Goal: Task Accomplishment & Management: Manage account settings

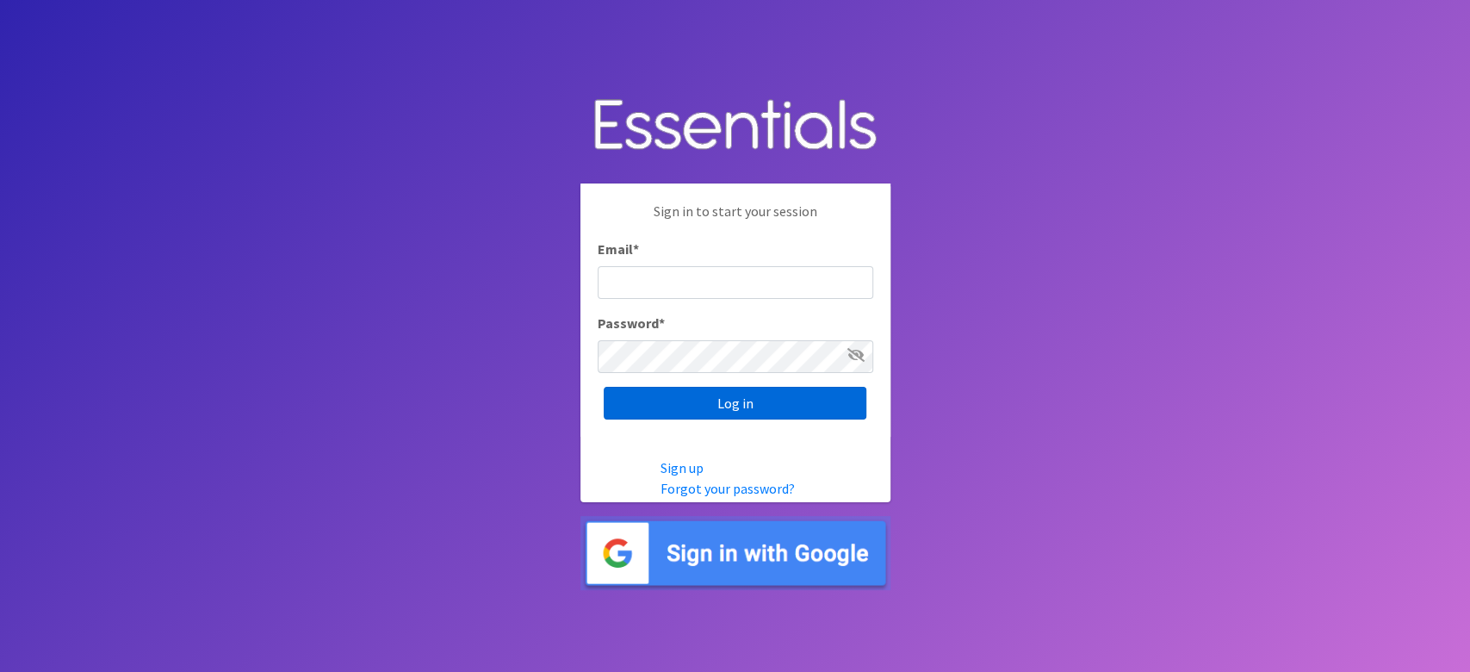
type input "lacey@familynetworknwa.com"
click at [717, 390] on input "Log in" at bounding box center [735, 403] width 263 height 33
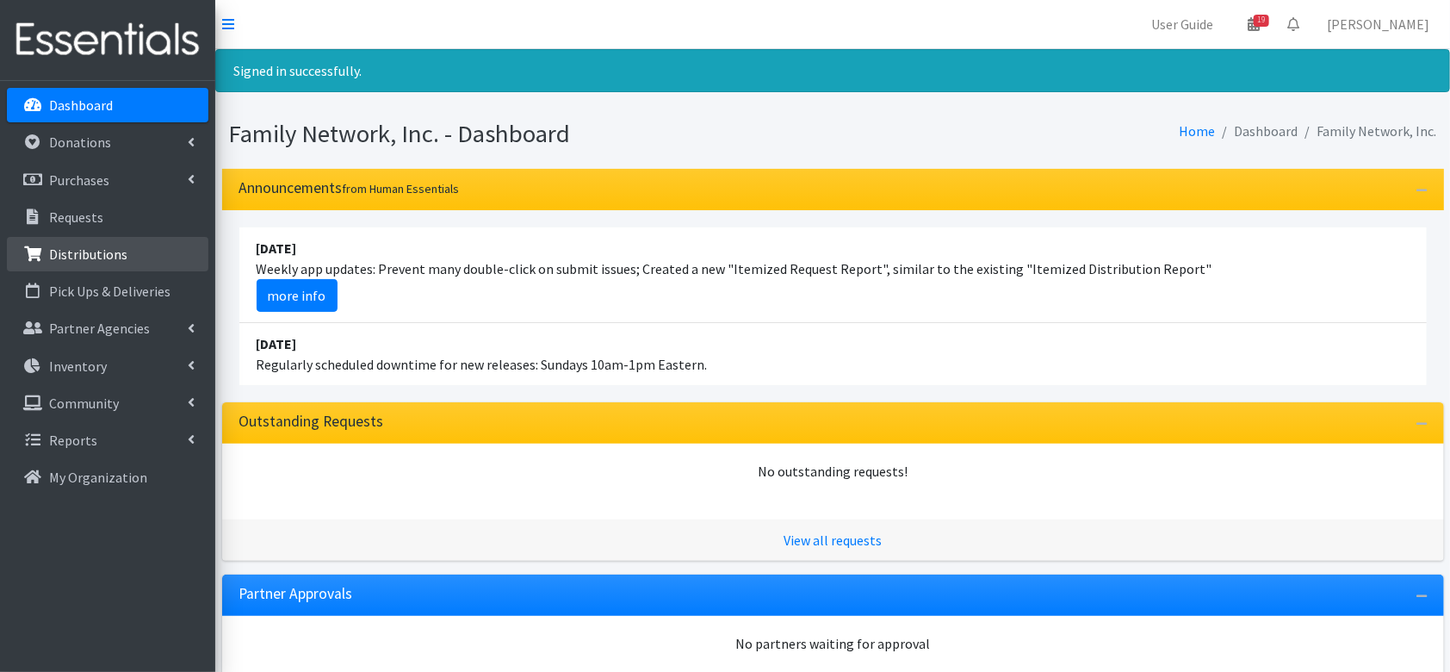
click at [96, 258] on p "Distributions" at bounding box center [88, 253] width 78 height 17
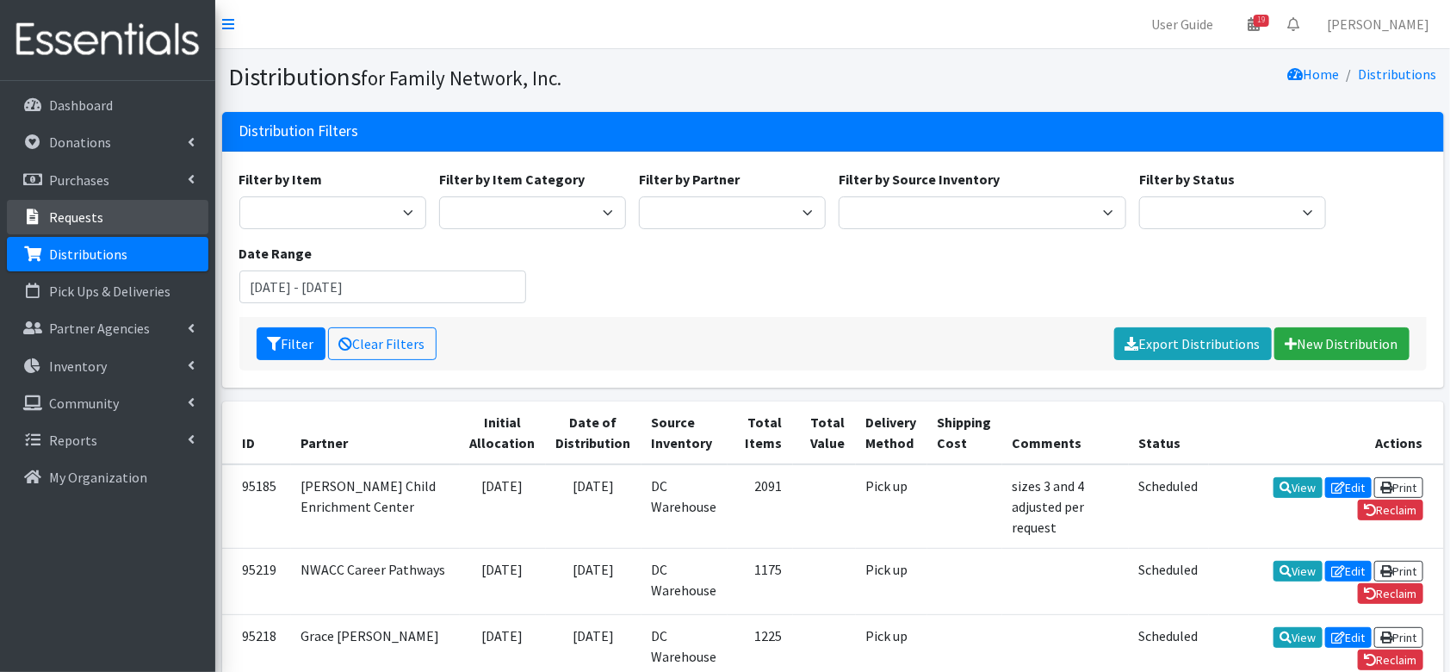
click at [90, 214] on p "Requests" at bounding box center [76, 216] width 54 height 17
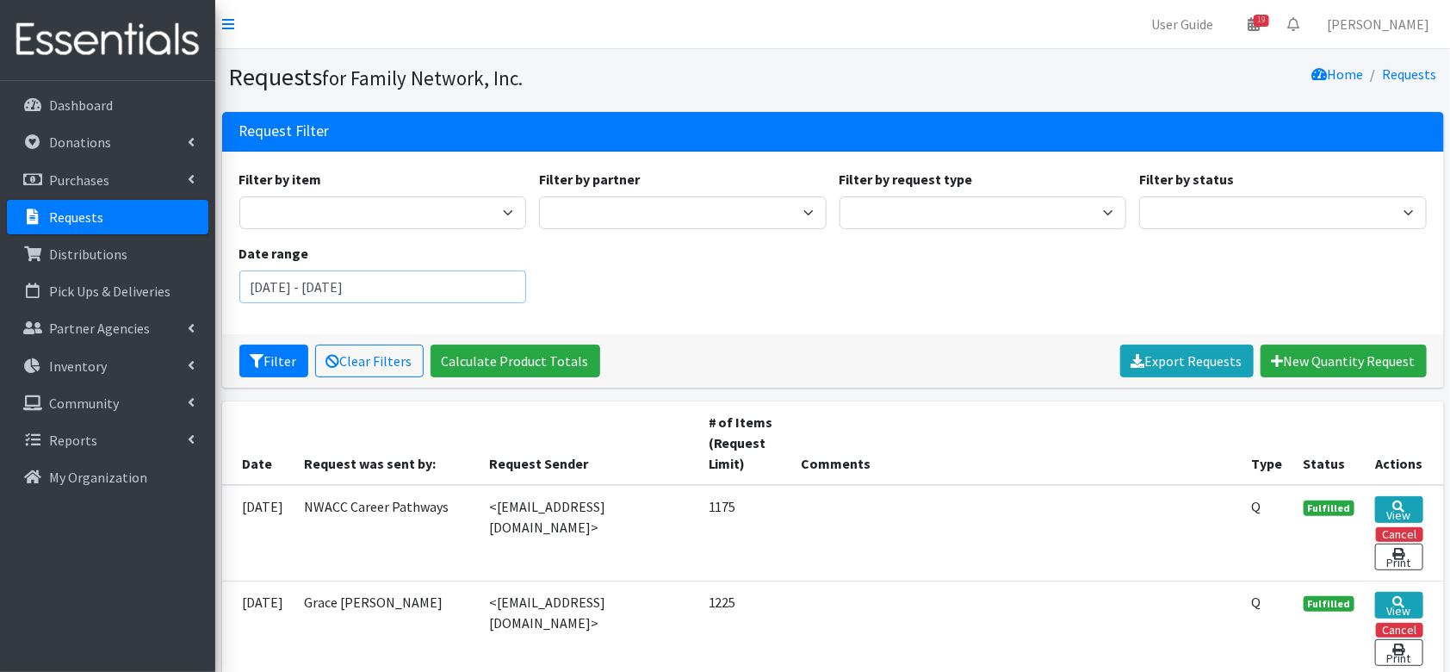
click at [376, 280] on input "[DATE] - [DATE]" at bounding box center [383, 286] width 288 height 33
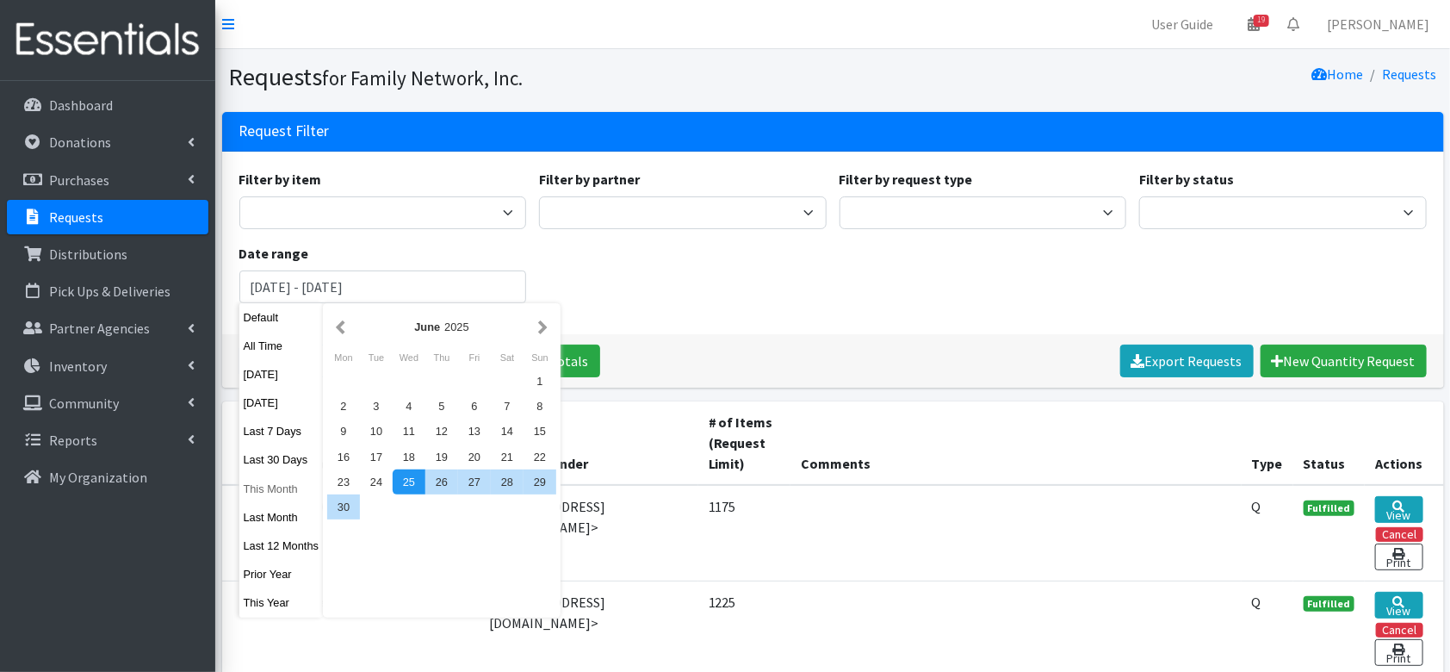
click at [264, 497] on button "This Month" at bounding box center [281, 488] width 84 height 25
type input "August 1, 2025 - August 31, 2025"
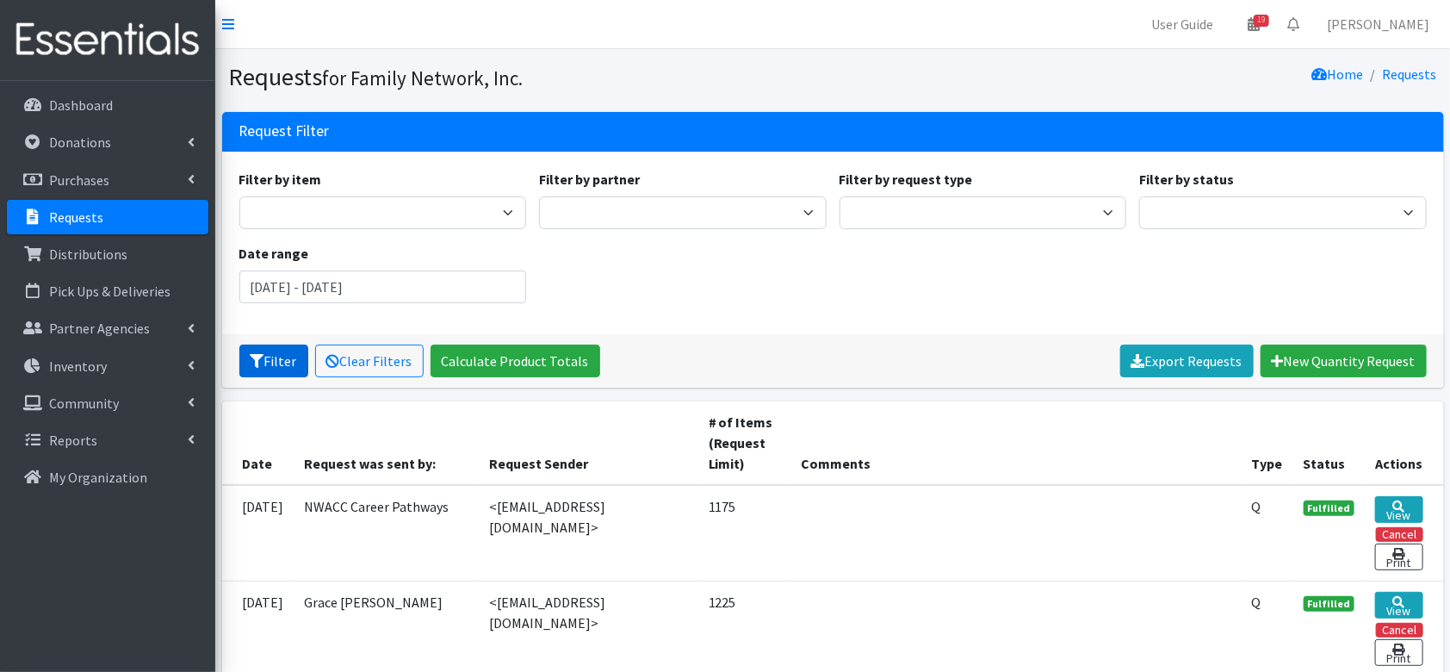
click at [273, 370] on button "Filter" at bounding box center [273, 360] width 69 height 33
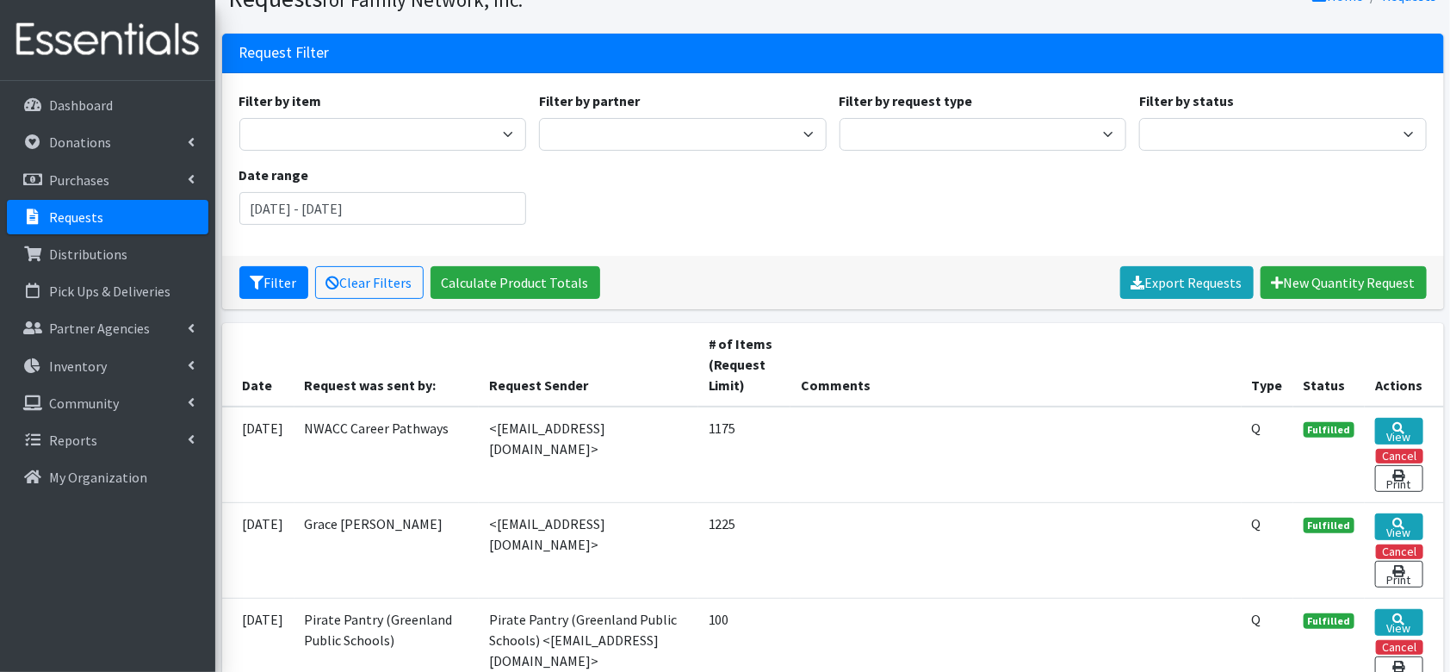
scroll to position [115, 0]
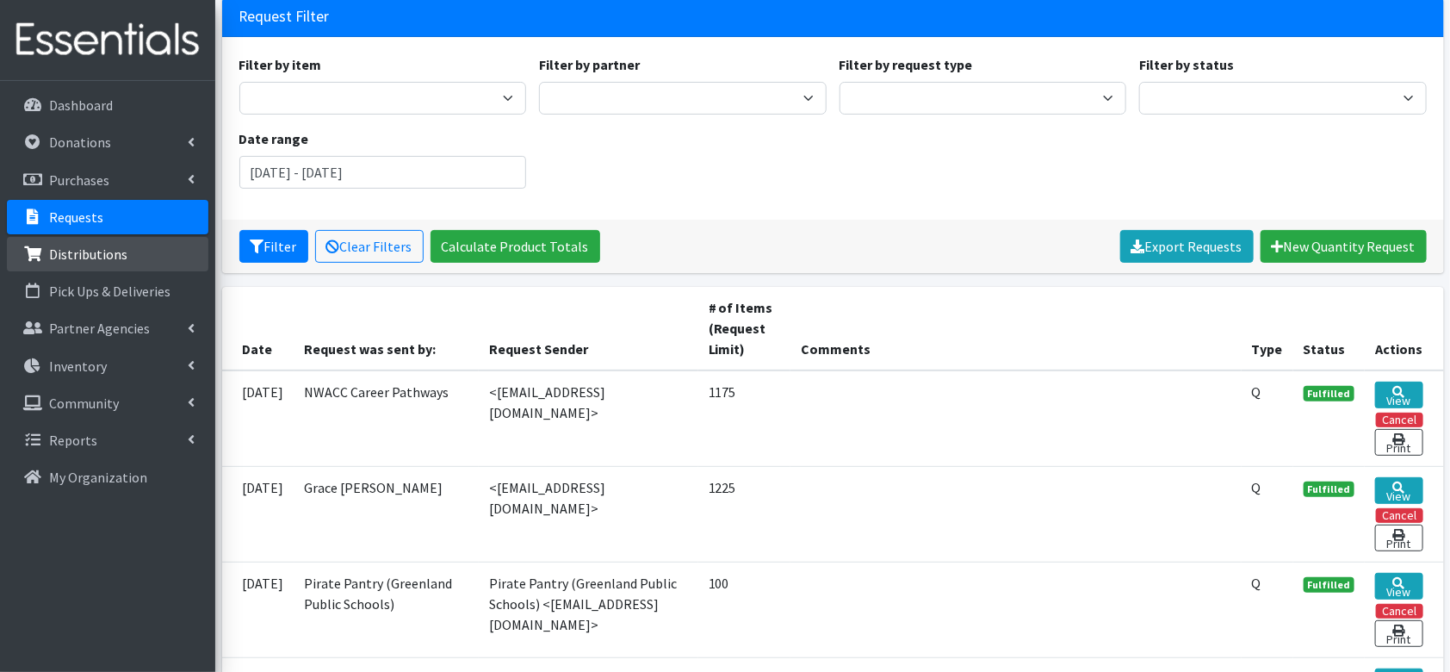
click at [127, 251] on link "Distributions" at bounding box center [108, 254] width 202 height 34
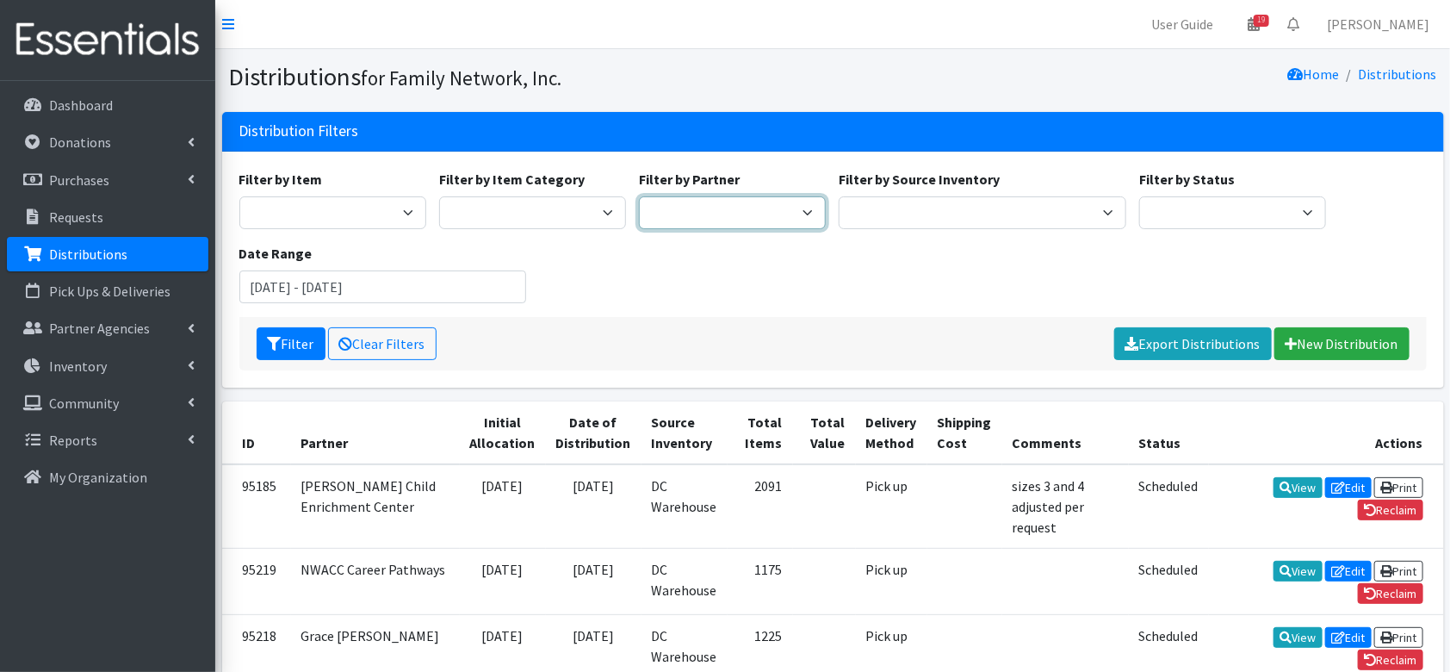
click at [723, 204] on select "2nd Street Pantry Missions [US_STATE] Coalition of Marshallese Bread of Life Ca…" at bounding box center [732, 212] width 187 height 33
select select "1482"
click at [639, 196] on select "2nd Street Pantry Missions Arkansas Coalition of Marshallese Bread of Life Cano…" at bounding box center [732, 212] width 187 height 33
click at [287, 351] on button "Filter" at bounding box center [291, 343] width 69 height 33
